Goal: Information Seeking & Learning: Learn about a topic

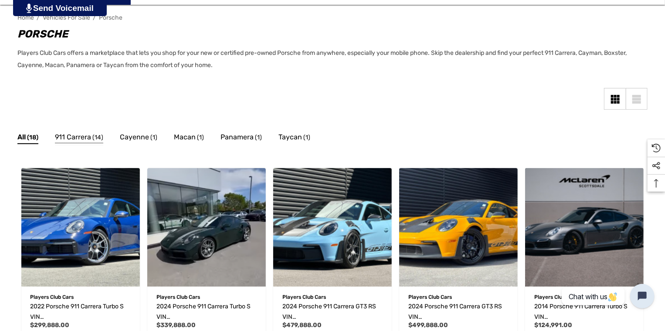
click at [86, 139] on span "911 Carrera" at bounding box center [73, 137] width 36 height 11
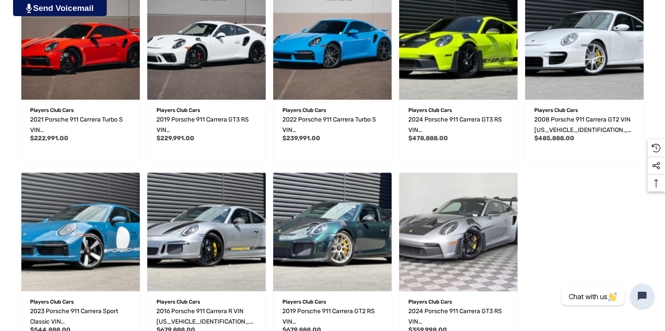
scroll to position [479, 0]
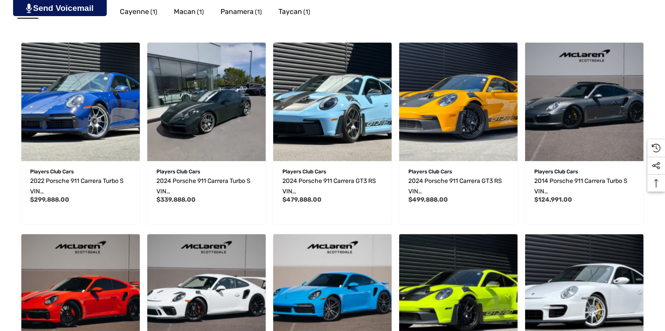
scroll to position [256, 0]
